Goal: Task Accomplishment & Management: Manage account settings

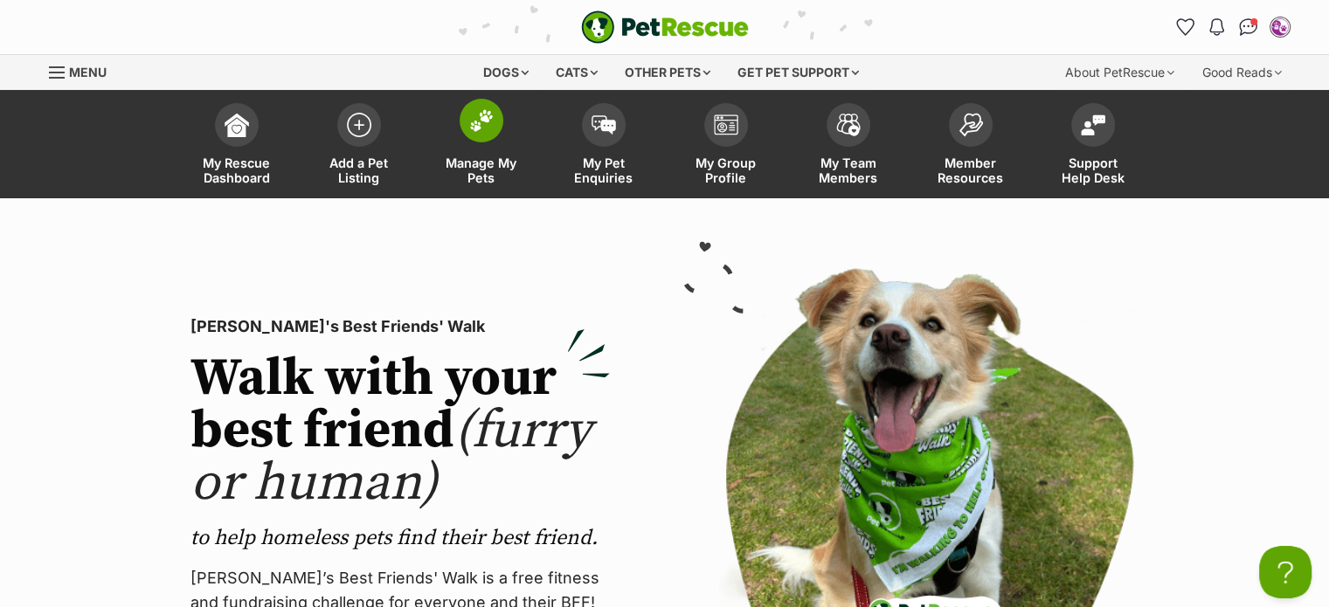
click at [469, 100] on span at bounding box center [482, 121] width 44 height 44
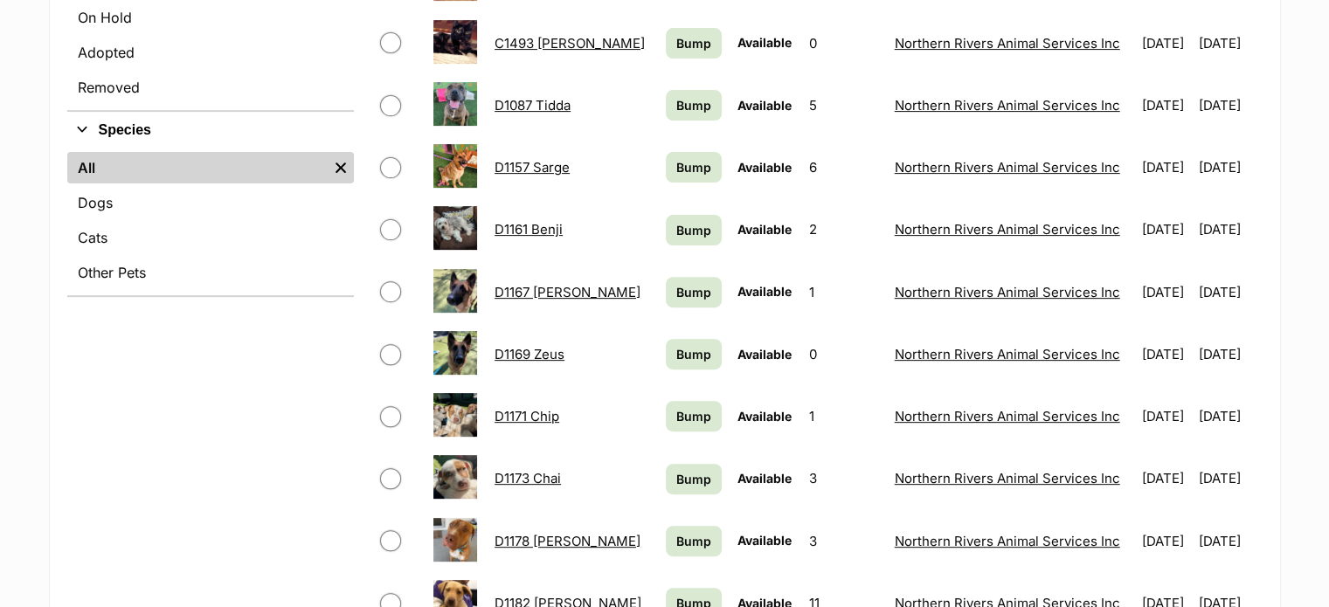
scroll to position [584, 0]
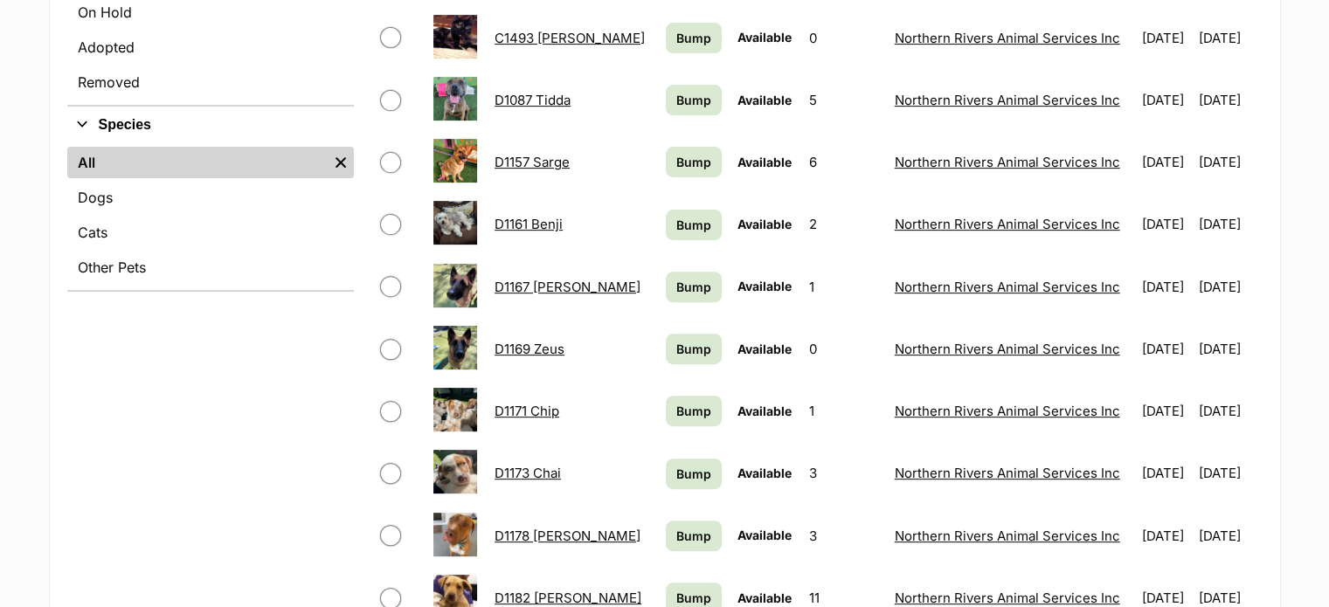
click at [520, 407] on link "D1171 Chip" at bounding box center [526, 411] width 65 height 17
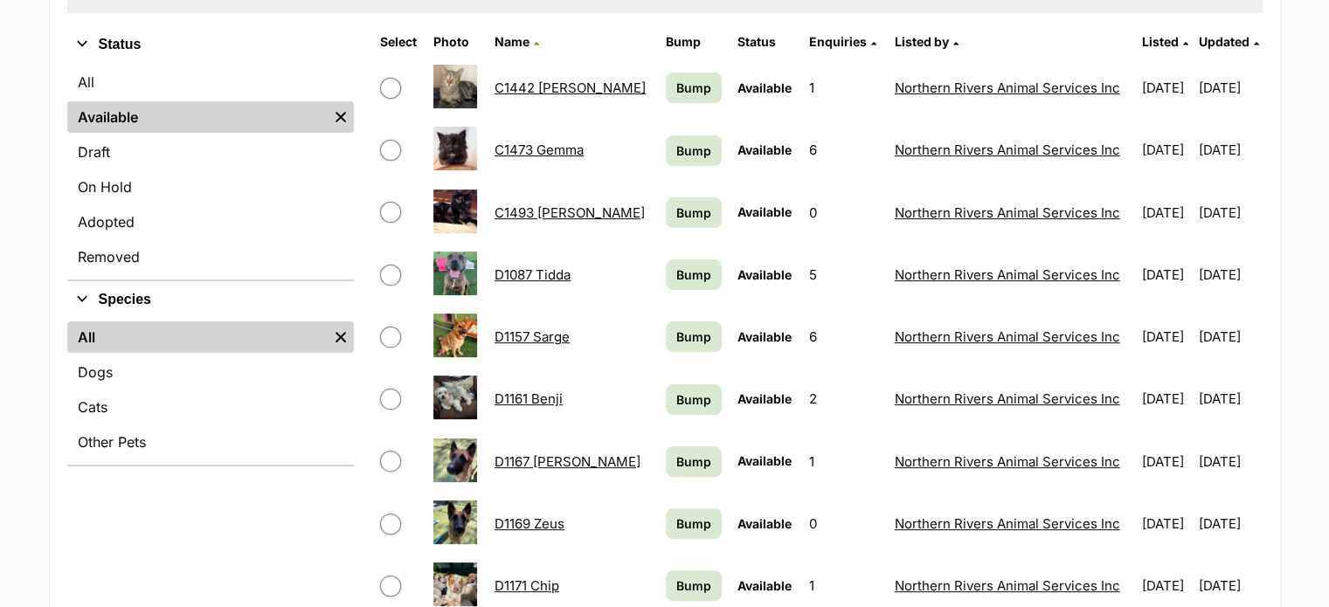
scroll to position [405, 0]
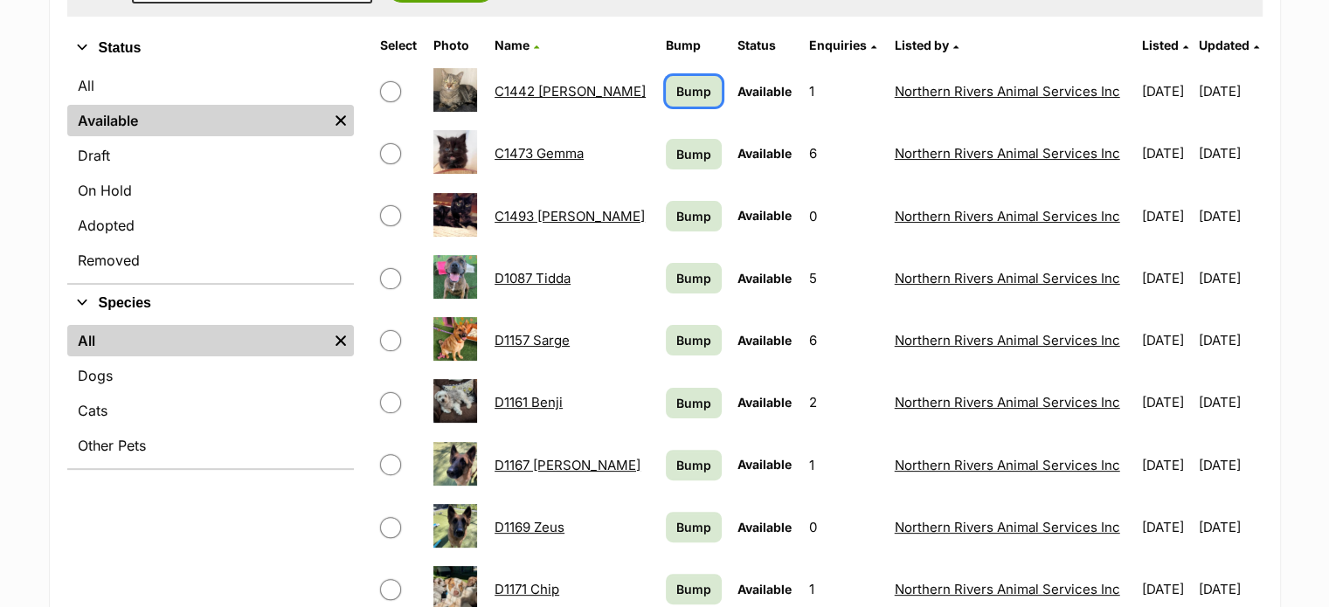
click at [676, 86] on span "Bump" at bounding box center [693, 91] width 35 height 18
click at [676, 151] on span "Bump" at bounding box center [693, 154] width 35 height 18
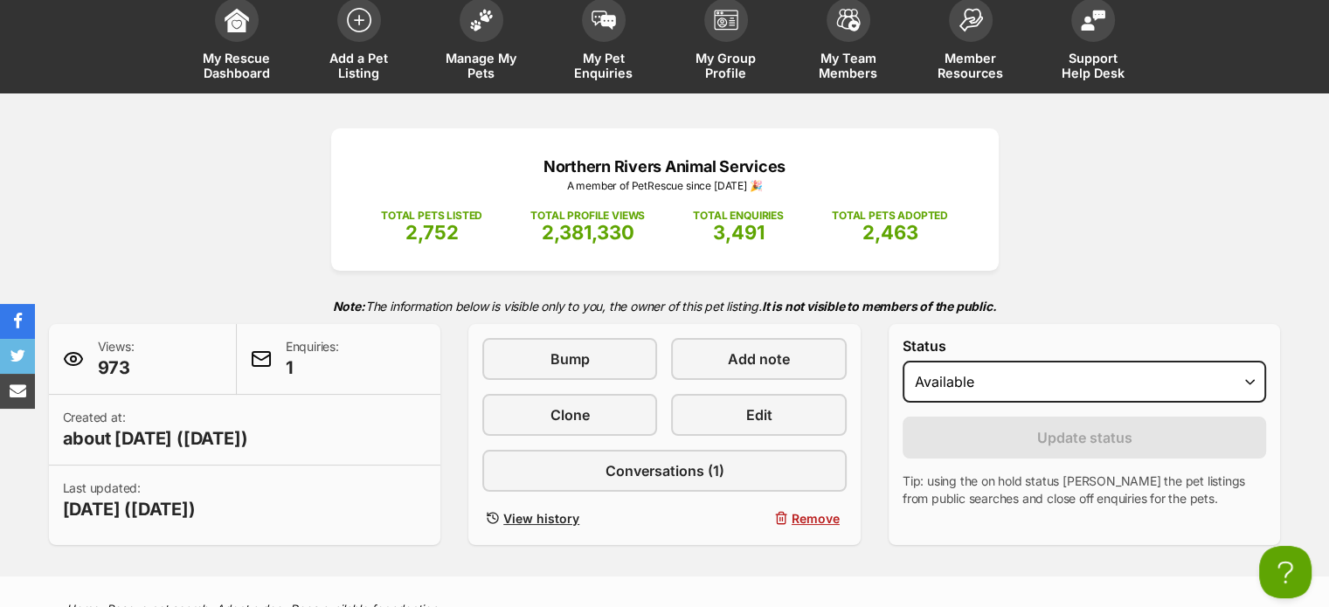
scroll to position [103, 0]
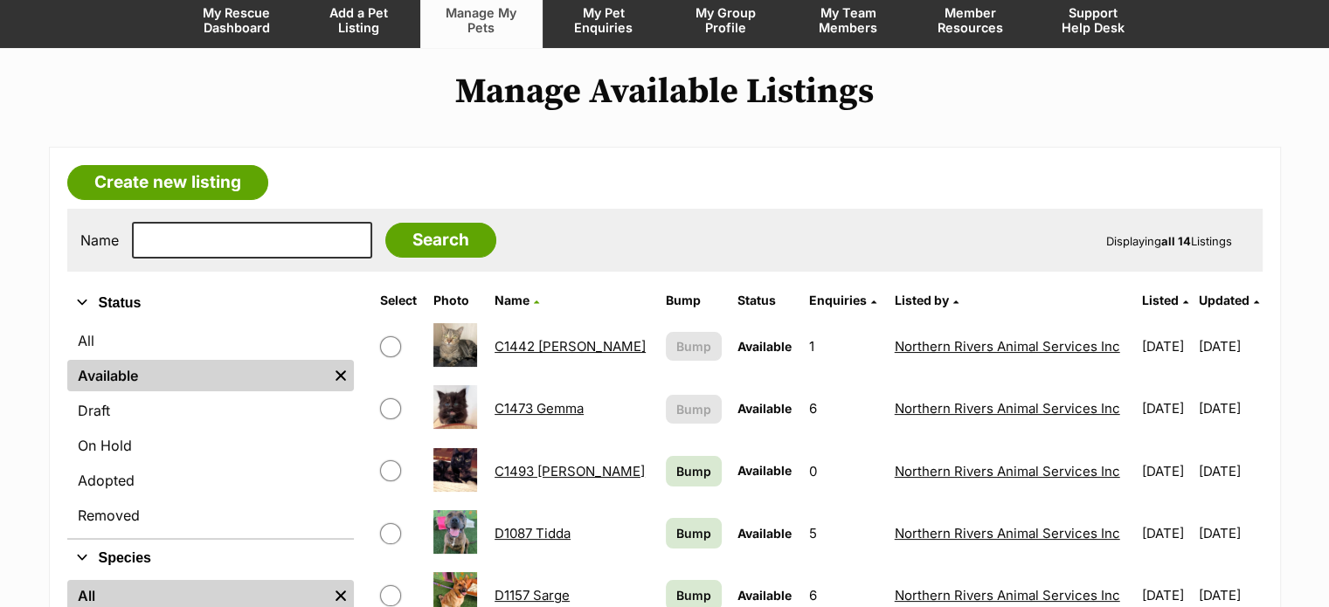
click at [528, 464] on link "C1493 [PERSON_NAME]" at bounding box center [569, 471] width 150 height 17
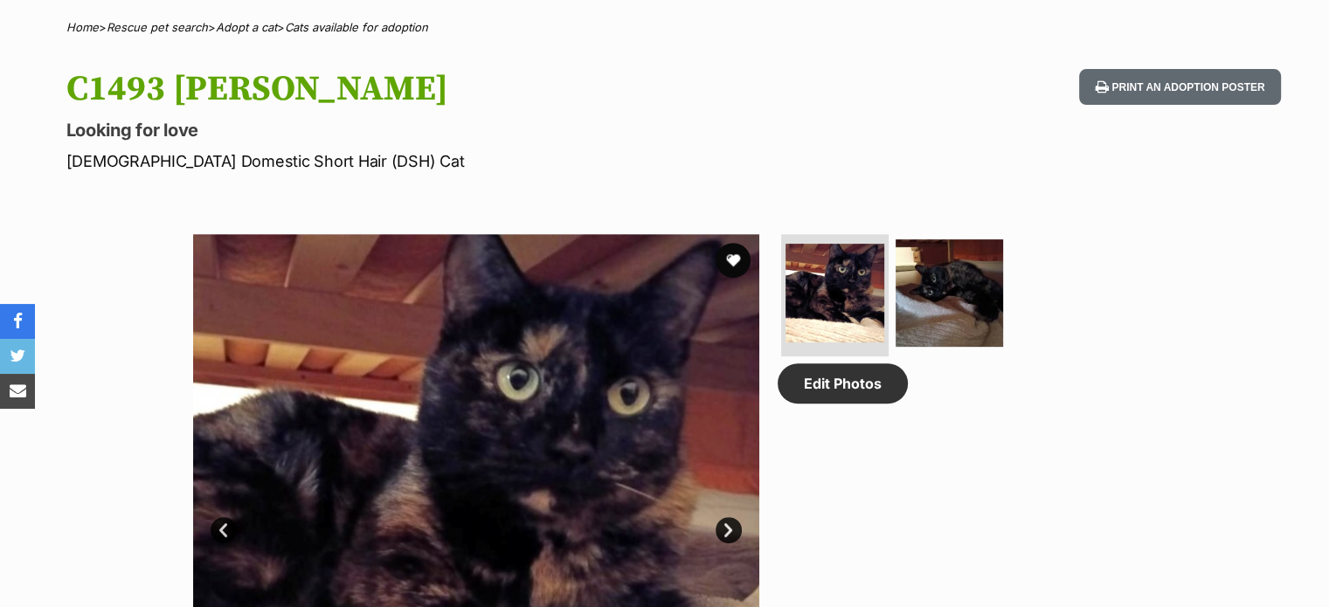
scroll to position [678, 0]
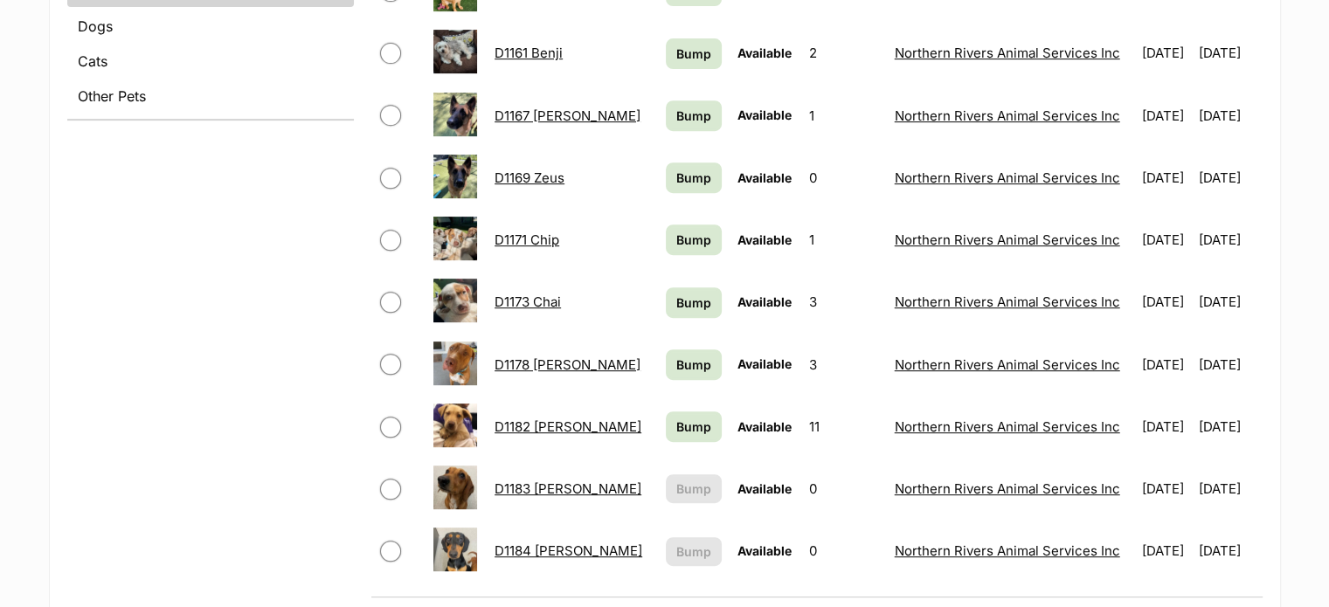
scroll to position [757, 0]
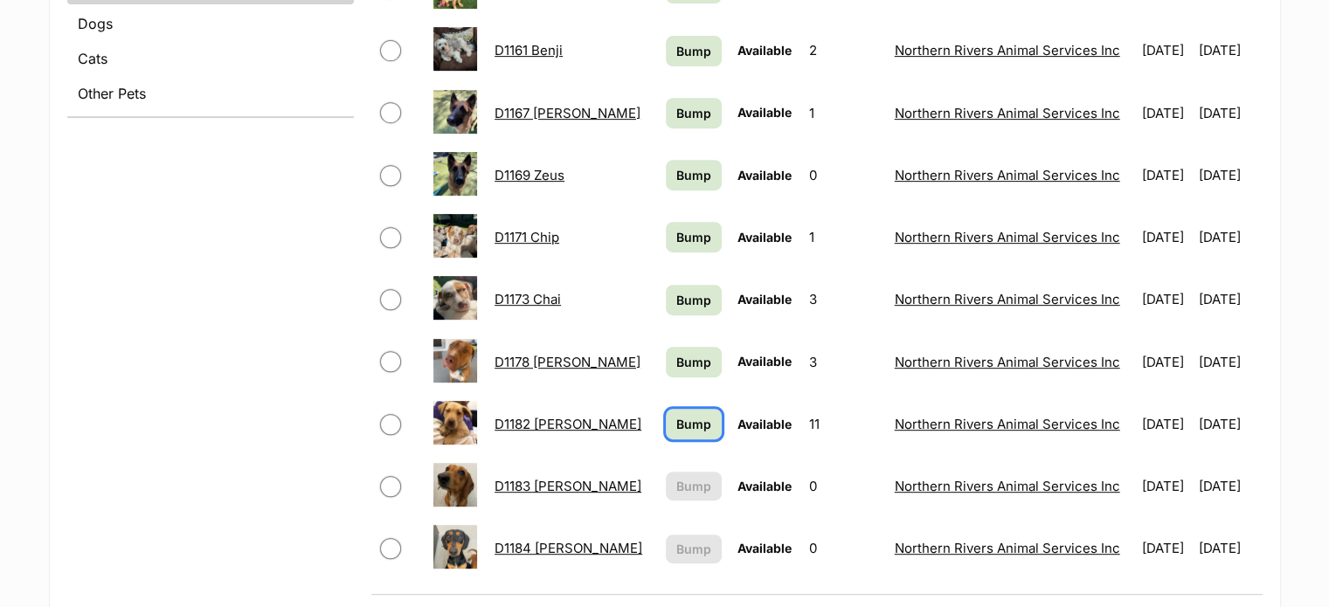
click at [676, 422] on span "Bump" at bounding box center [693, 424] width 35 height 18
click at [676, 363] on span "Bump" at bounding box center [693, 362] width 35 height 18
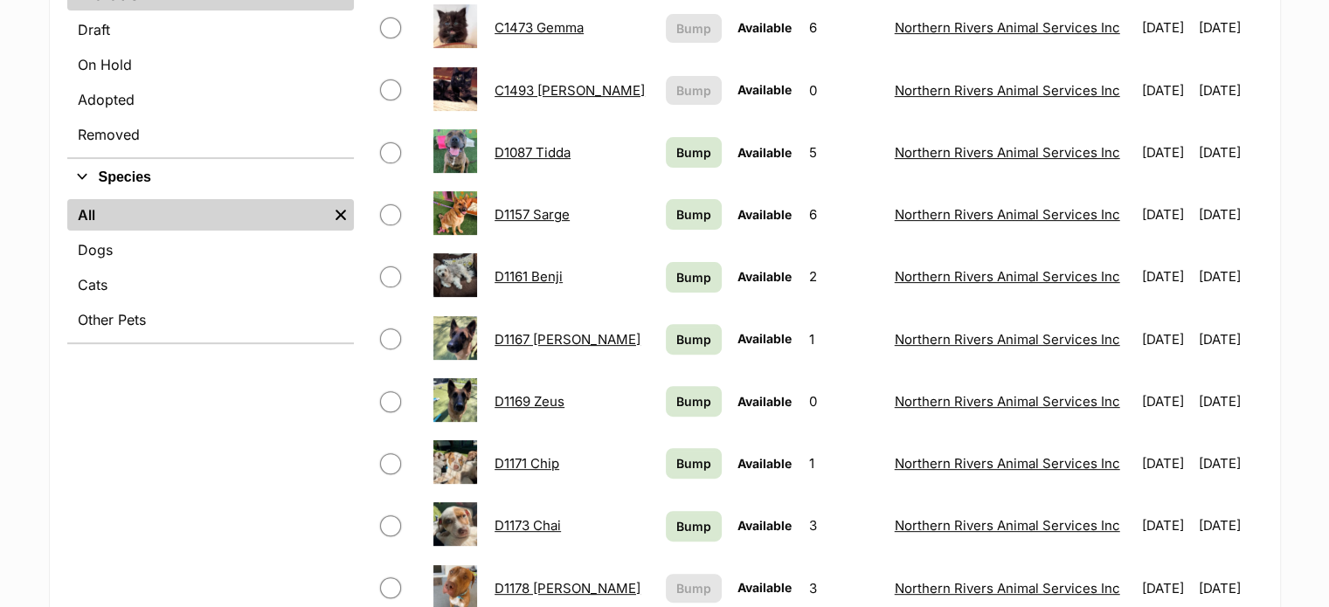
scroll to position [531, 0]
click at [676, 521] on span "Bump" at bounding box center [693, 526] width 35 height 18
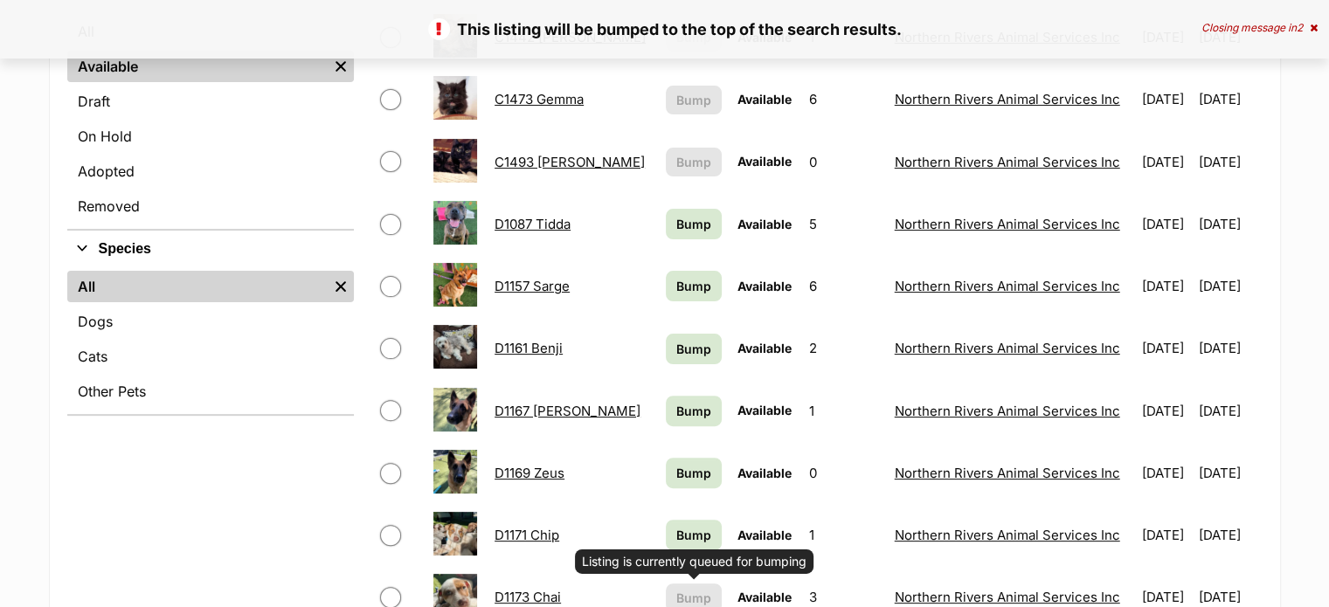
scroll to position [475, 0]
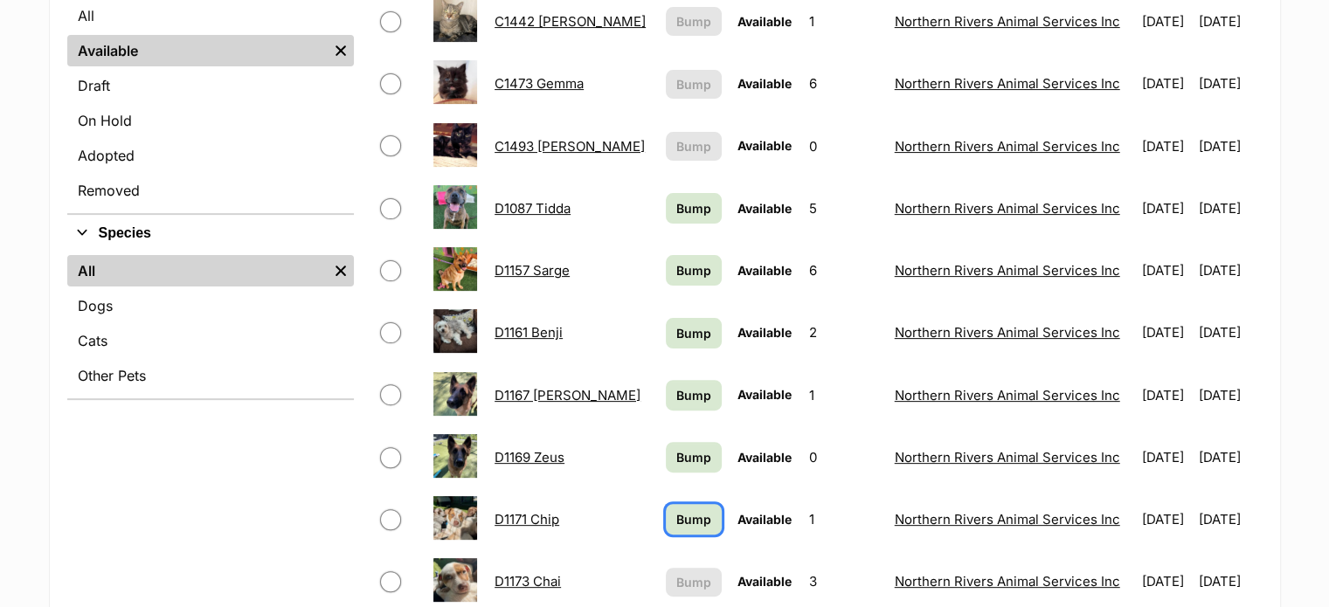
click at [676, 511] on span "Bump" at bounding box center [693, 519] width 35 height 18
click at [676, 457] on span "Bump" at bounding box center [693, 457] width 35 height 18
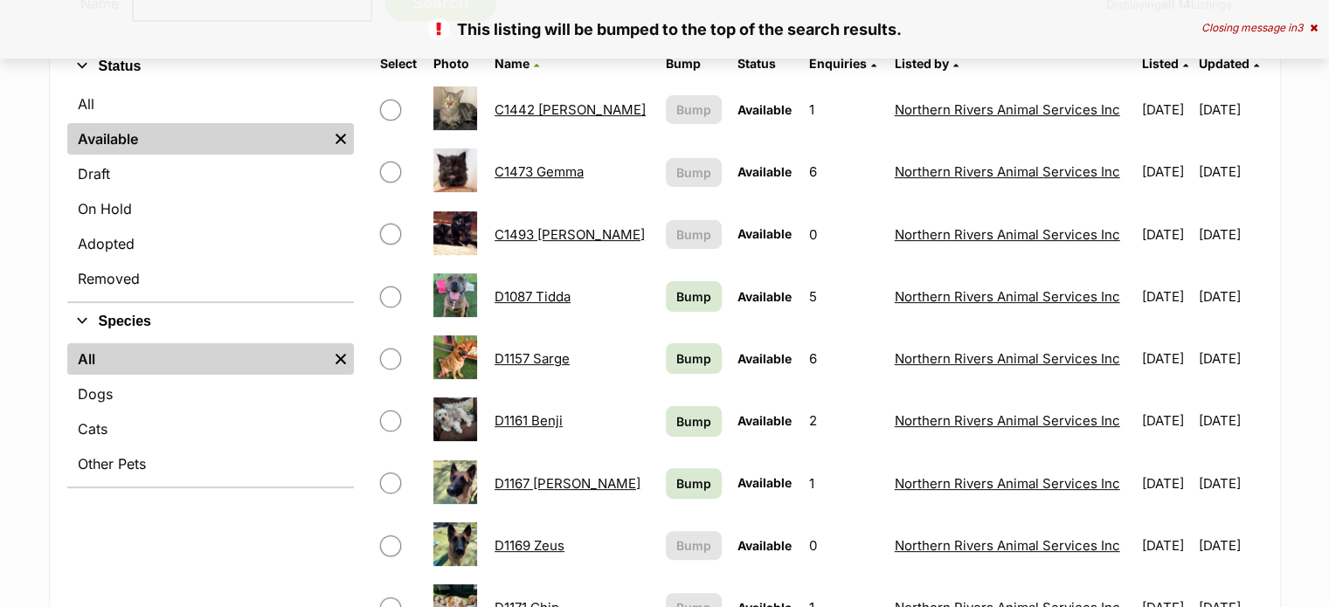
scroll to position [388, 0]
click at [666, 480] on link "Bump" at bounding box center [694, 482] width 56 height 31
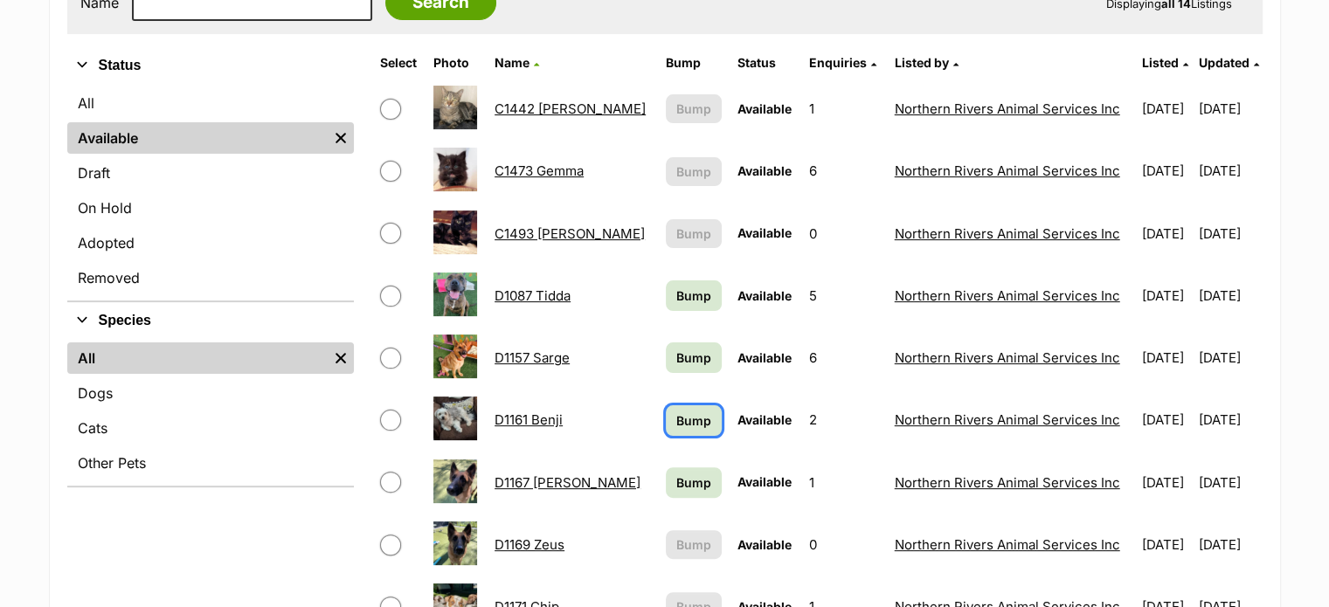
click at [676, 422] on span "Bump" at bounding box center [693, 420] width 35 height 18
click at [676, 354] on span "Bump" at bounding box center [693, 358] width 35 height 18
